Goal: Task Accomplishment & Management: Manage account settings

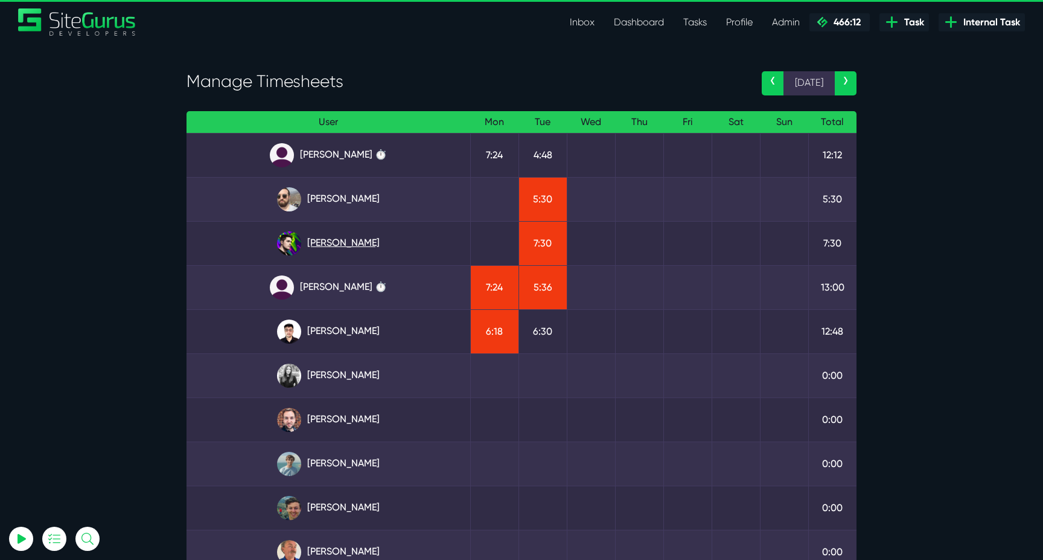
click at [371, 246] on link "[PERSON_NAME]" at bounding box center [328, 243] width 264 height 24
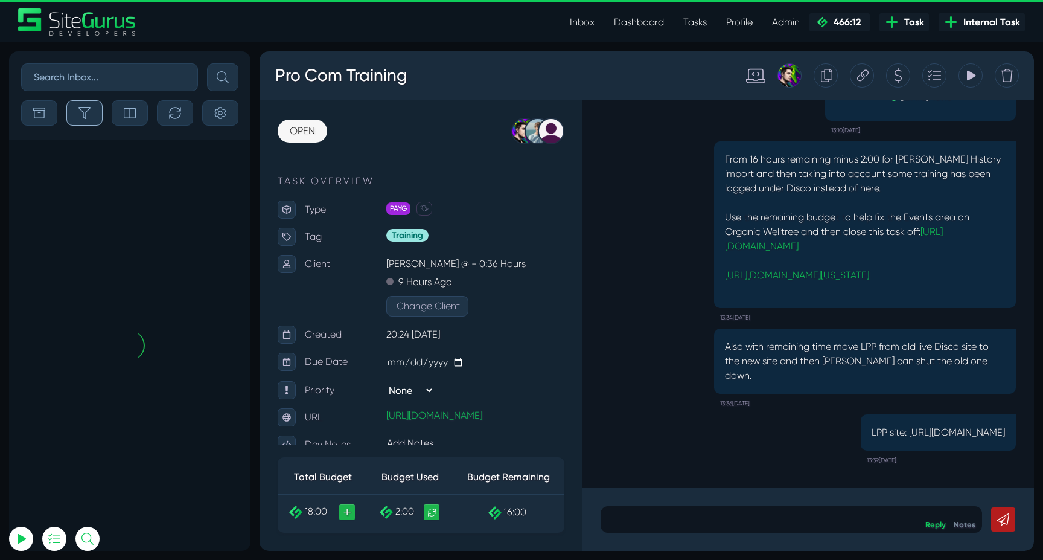
click at [84, 118] on icon "button" at bounding box center [84, 113] width 12 height 12
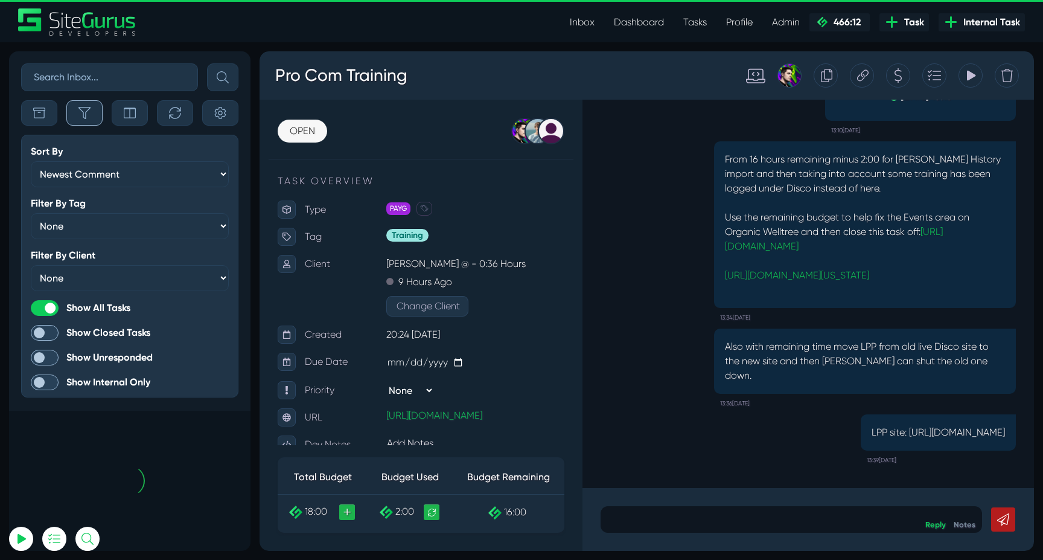
click at [84, 118] on icon "button" at bounding box center [84, 113] width 12 height 12
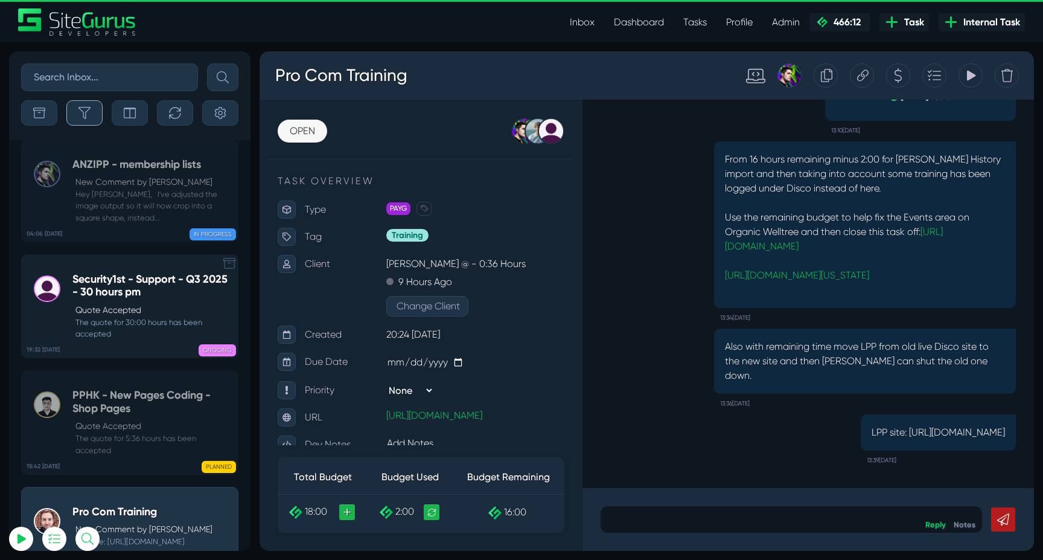
scroll to position [-47892, 0]
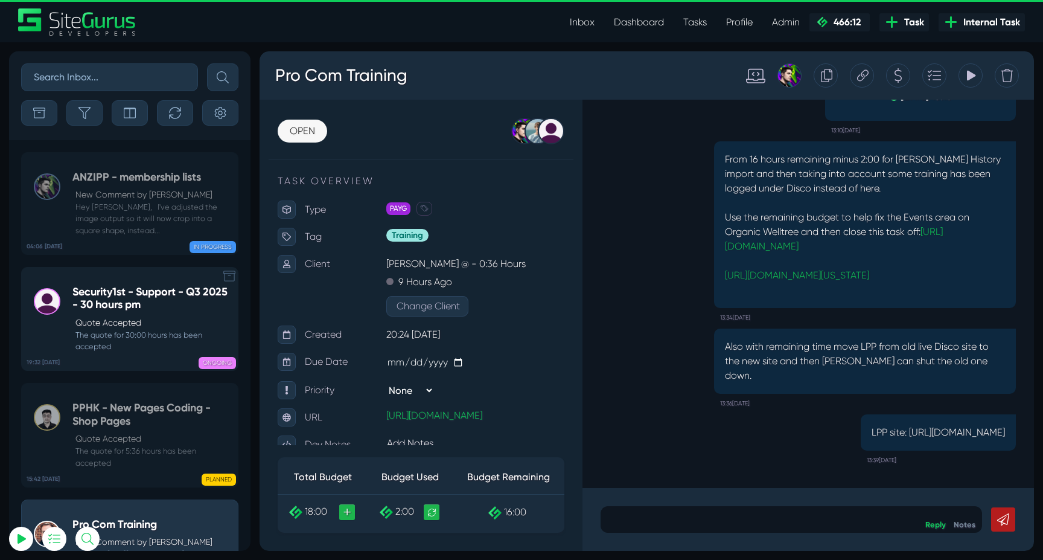
click at [116, 199] on p "New Comment by Josh Carter" at bounding box center [153, 194] width 156 height 13
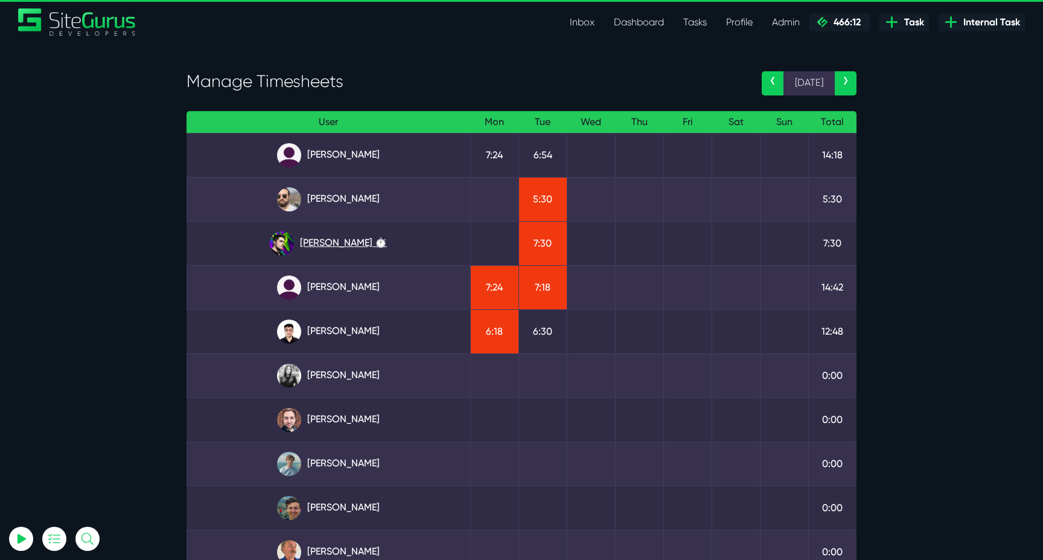
click at [320, 242] on link "Josh Carter ⏱️" at bounding box center [328, 243] width 264 height 24
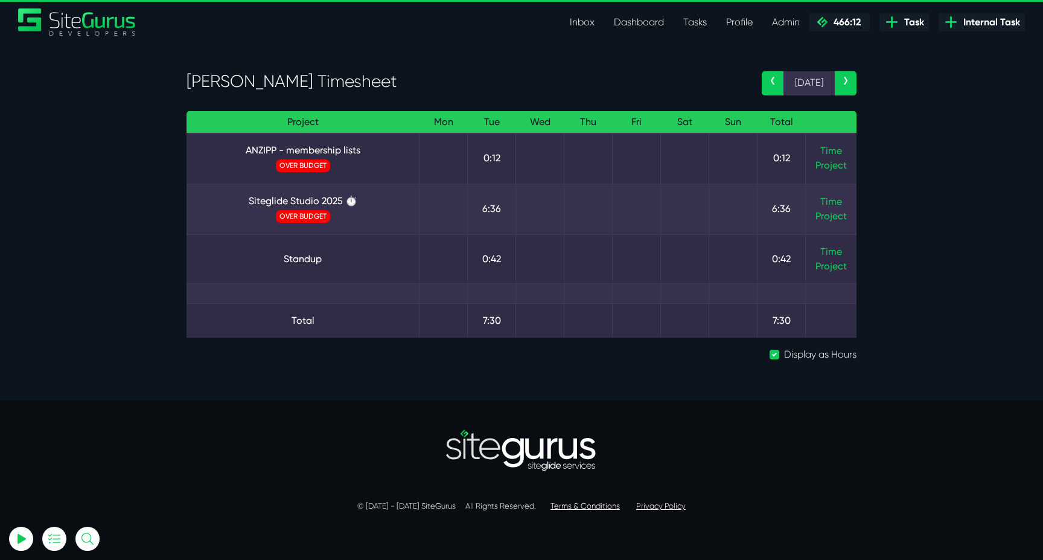
click at [837, 195] on td "Time Project" at bounding box center [831, 209] width 51 height 51
click at [833, 198] on link "Time" at bounding box center [832, 201] width 22 height 11
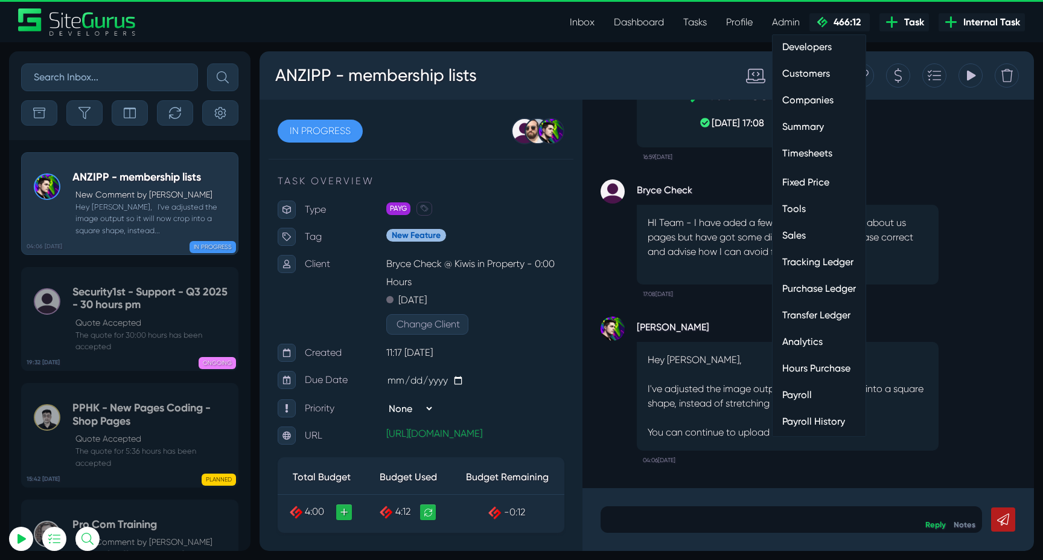
click at [798, 75] on link "Customers" at bounding box center [819, 74] width 93 height 24
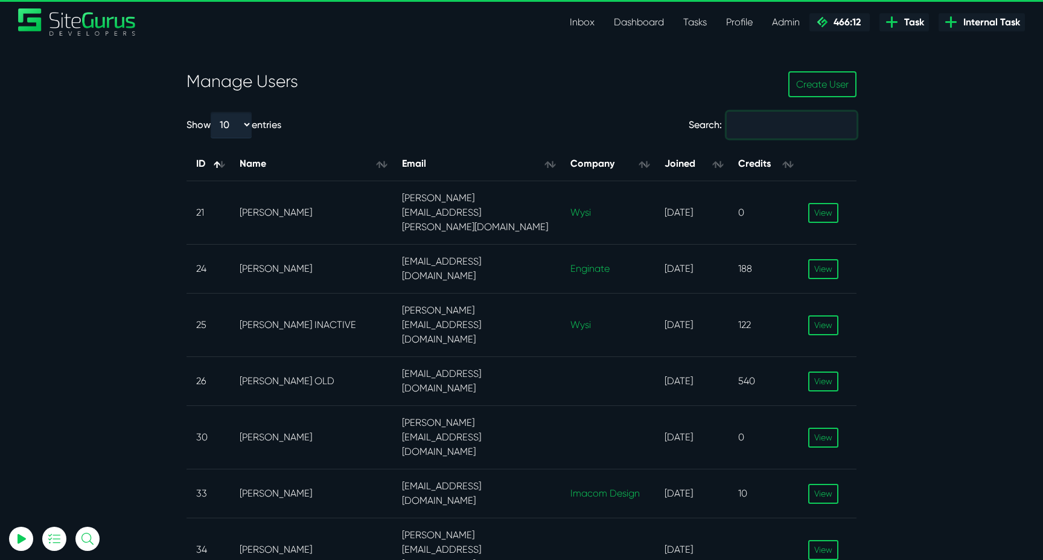
click at [754, 126] on input "Search:" at bounding box center [792, 125] width 130 height 27
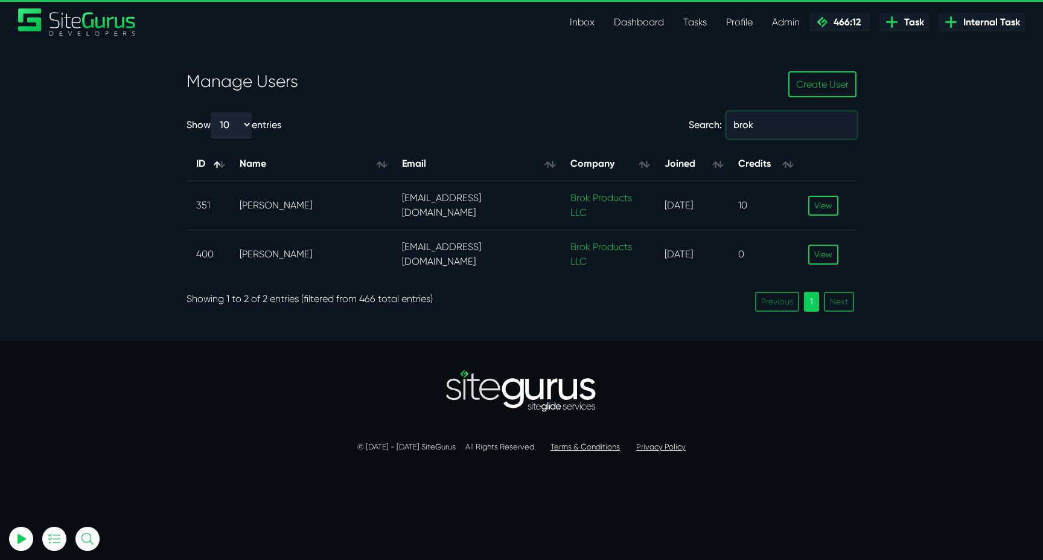
type input "brok"
click at [586, 27] on link "Inbox" at bounding box center [582, 22] width 44 height 24
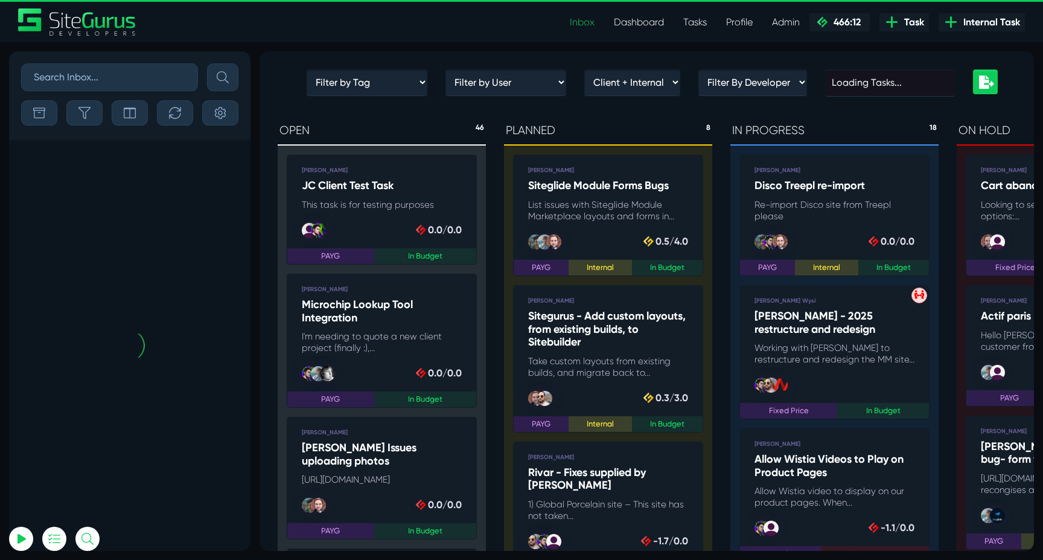
scroll to position [-2792, 0]
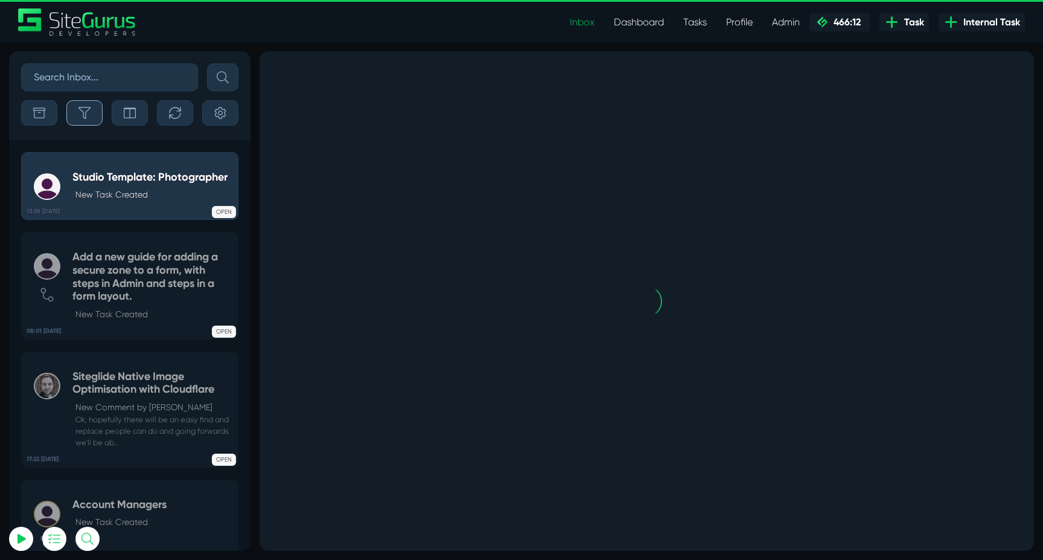
click at [88, 119] on button "button" at bounding box center [84, 112] width 36 height 25
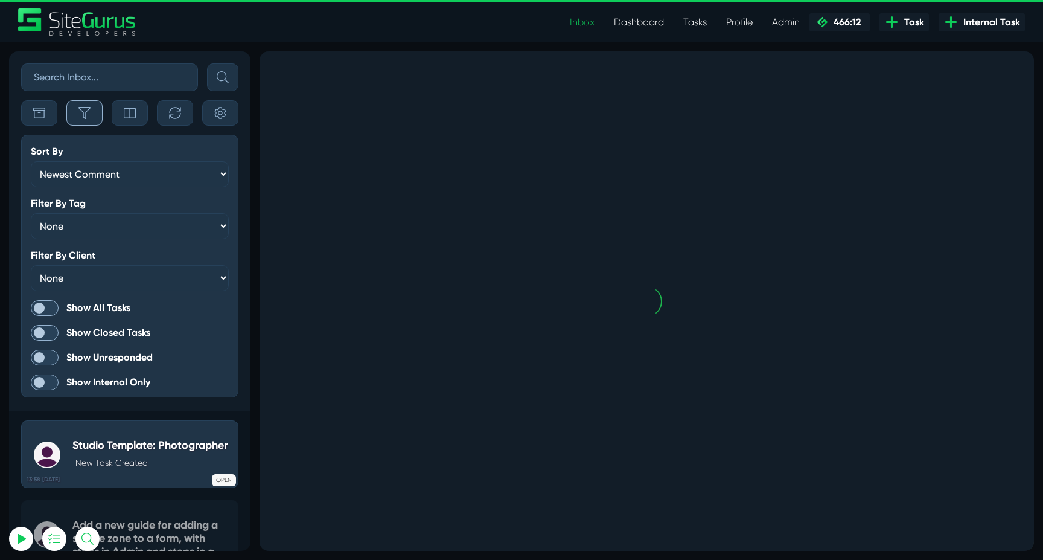
scroll to position [-3062, 0]
click at [45, 302] on span at bounding box center [45, 308] width 28 height 16
click at [0, 0] on input "Show All Tasks" at bounding box center [0, 0] width 0 height 0
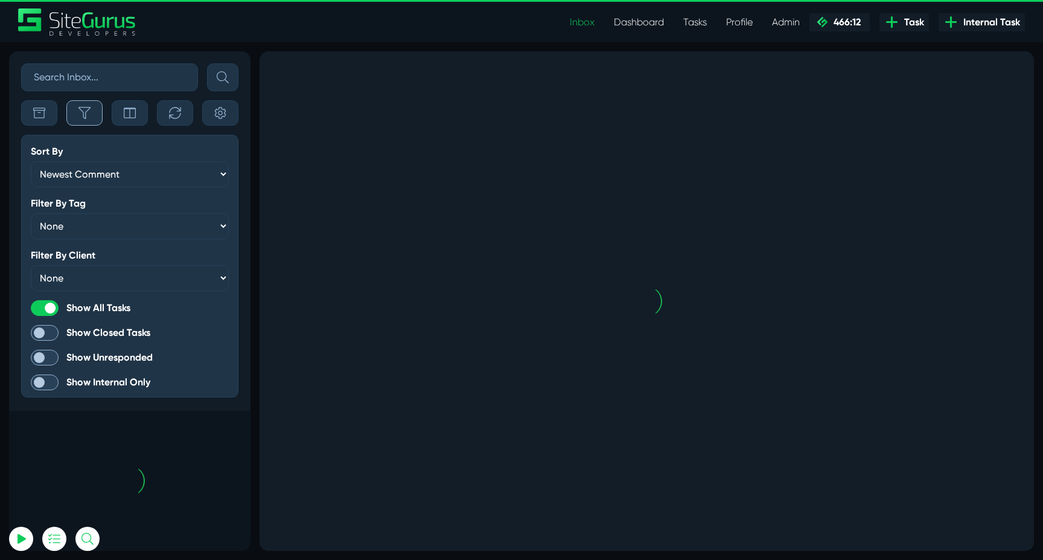
click at [87, 123] on button "button" at bounding box center [84, 112] width 36 height 25
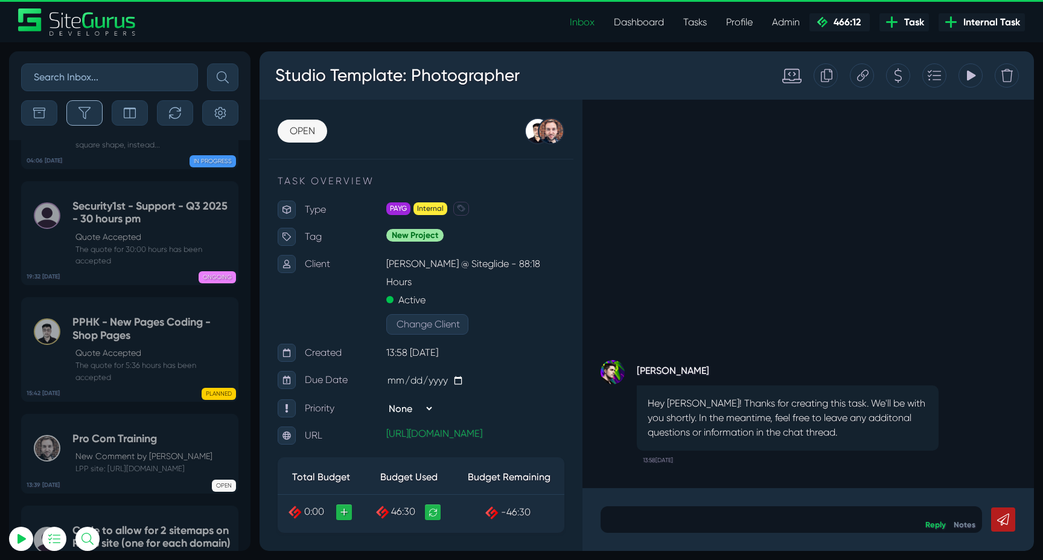
scroll to position [-47892, 0]
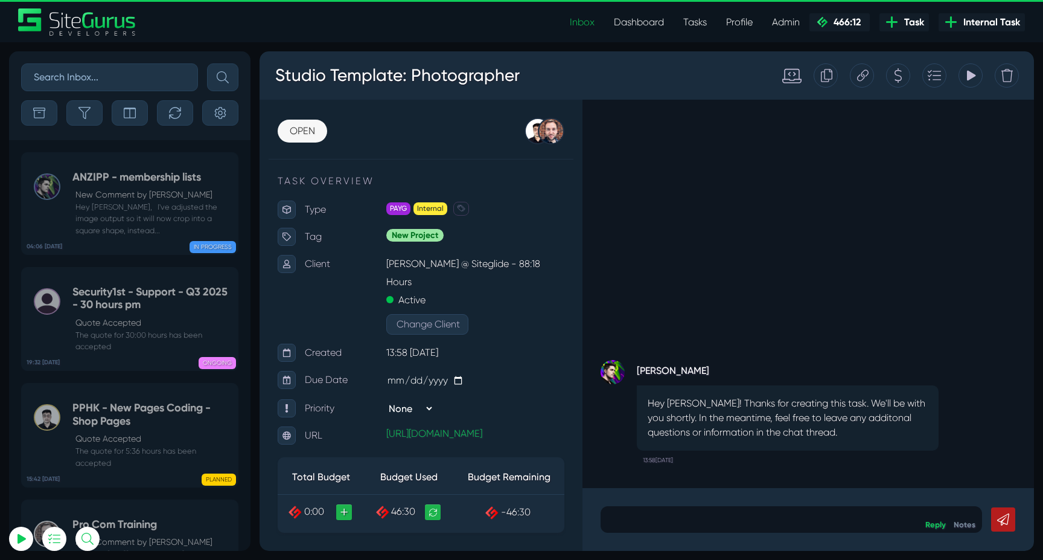
click at [120, 200] on p "New Comment by Josh Carter" at bounding box center [153, 194] width 156 height 13
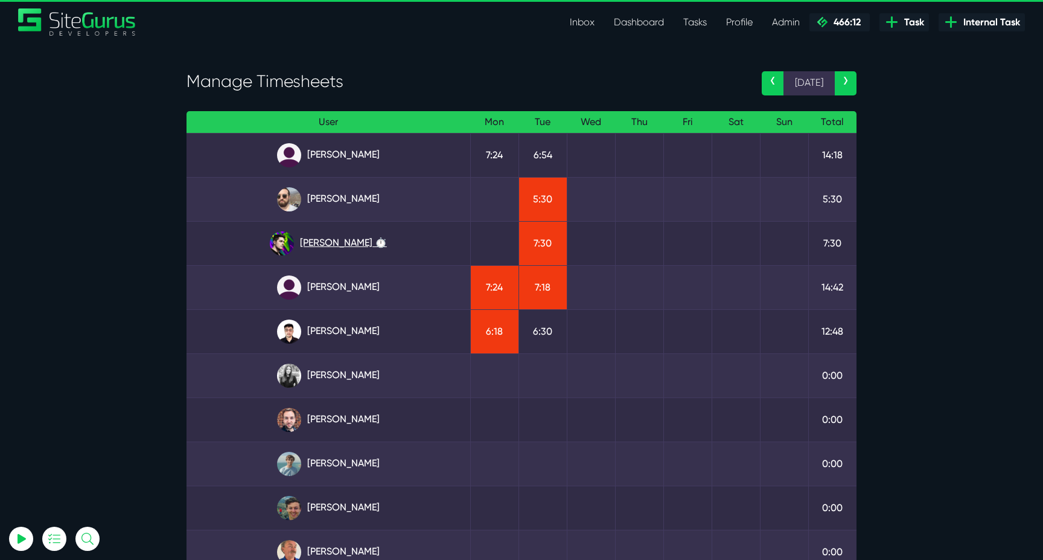
type input "luke@sitegurus.io"
click at [321, 237] on link "Josh Carter ⏱️" at bounding box center [328, 243] width 264 height 24
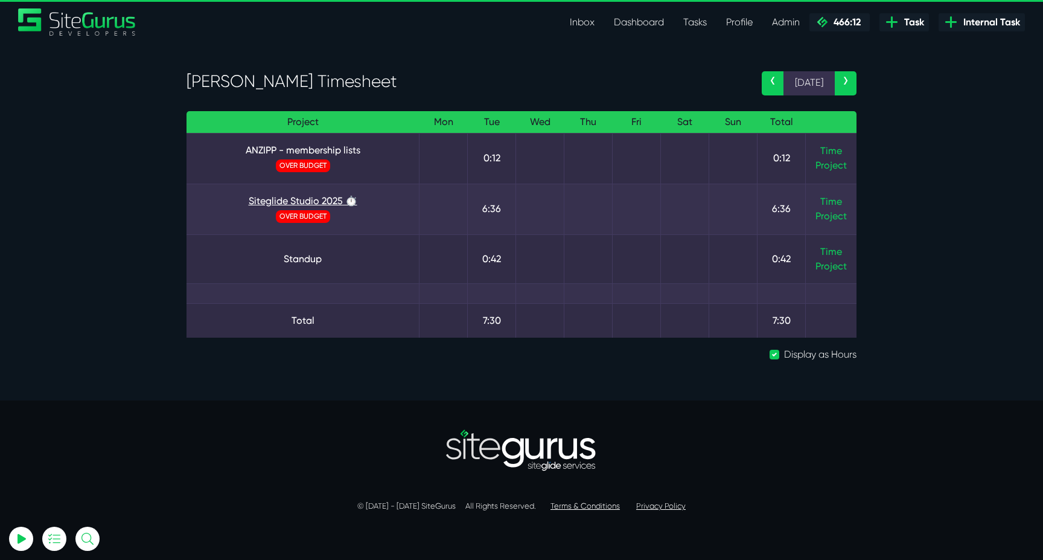
click at [322, 206] on link "Siteglide Studio 2025 ⏱️" at bounding box center [302, 201] width 213 height 14
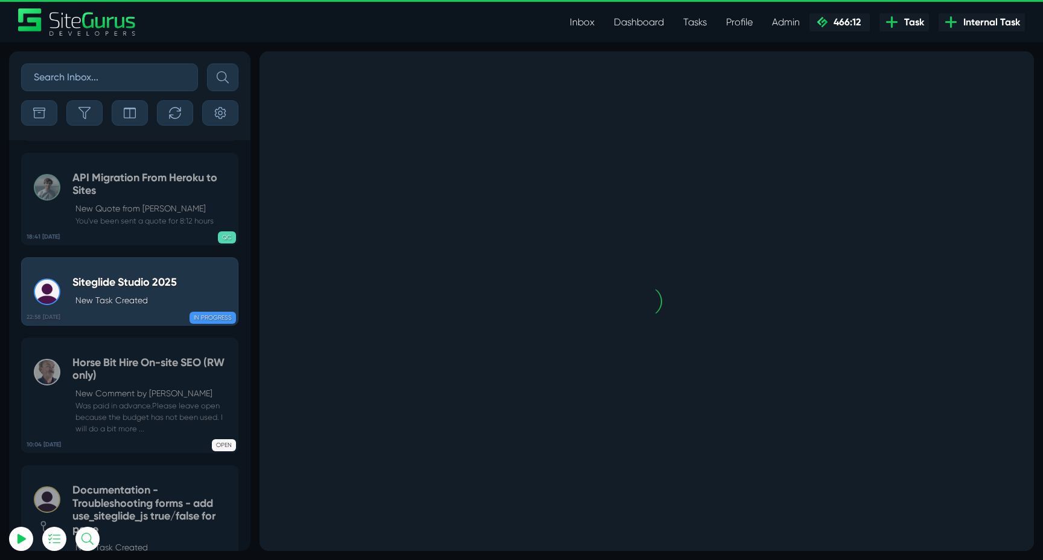
scroll to position [-137, 0]
